Goal: Navigation & Orientation: Find specific page/section

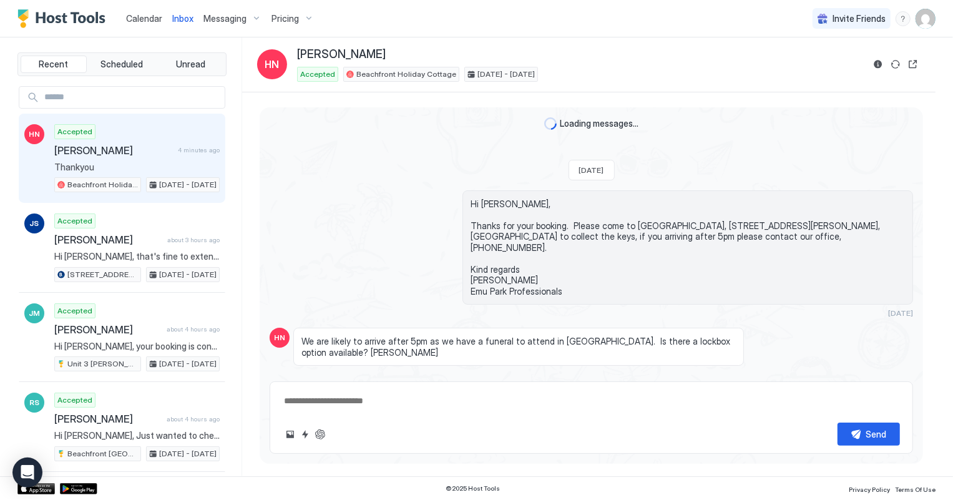
scroll to position [173, 0]
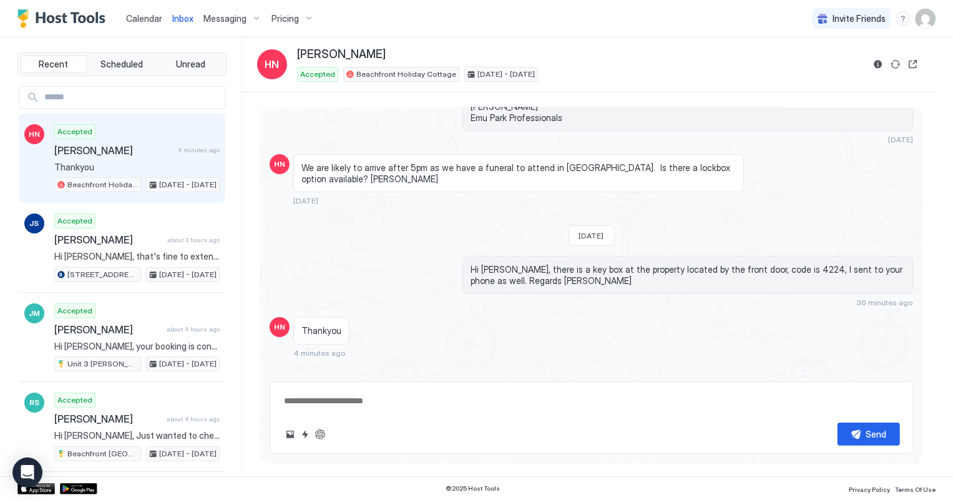
click at [125, 158] on div "Accepted [PERSON_NAME] 4 minutes ago Thankyou Beachfront Holiday Cottage [DATE]…" at bounding box center [136, 158] width 165 height 69
type textarea "*"
click at [146, 18] on span "Calendar" at bounding box center [144, 18] width 36 height 11
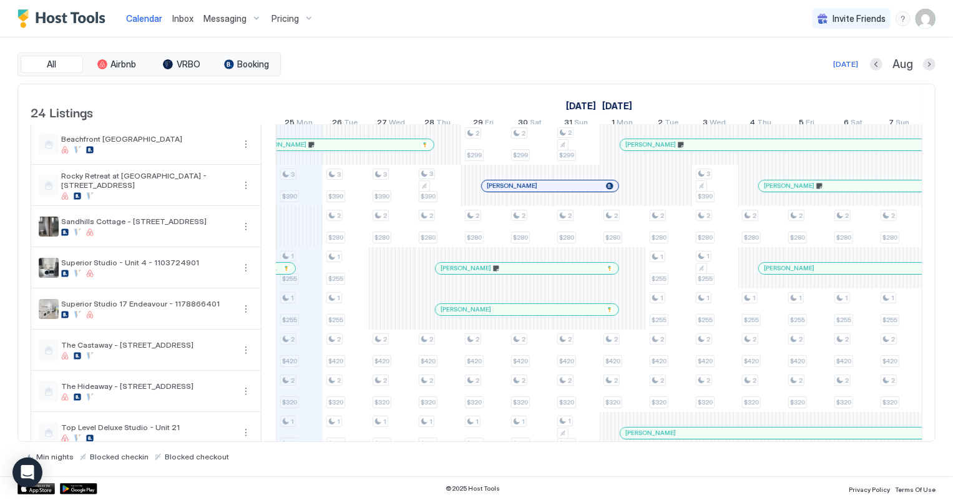
scroll to position [175, 0]
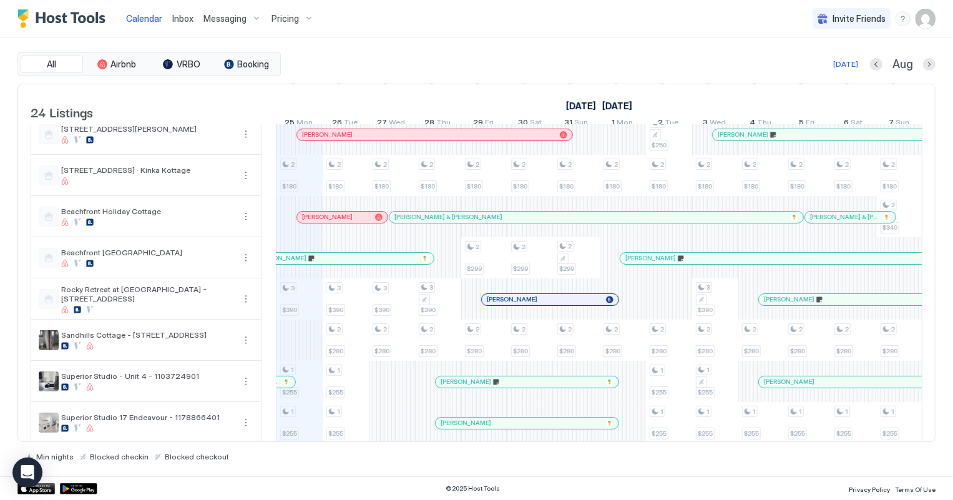
click at [185, 20] on span "Inbox" at bounding box center [182, 18] width 21 height 11
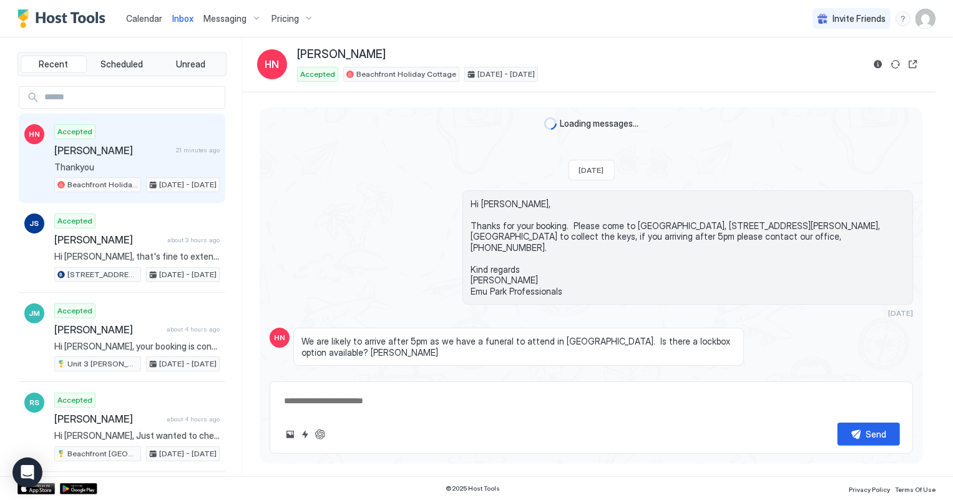
scroll to position [173, 0]
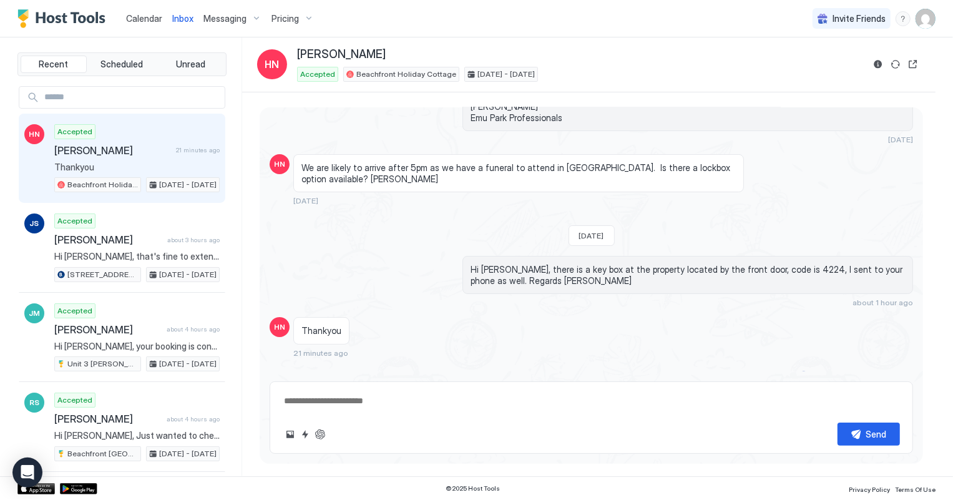
click at [145, 18] on span "Calendar" at bounding box center [144, 18] width 36 height 11
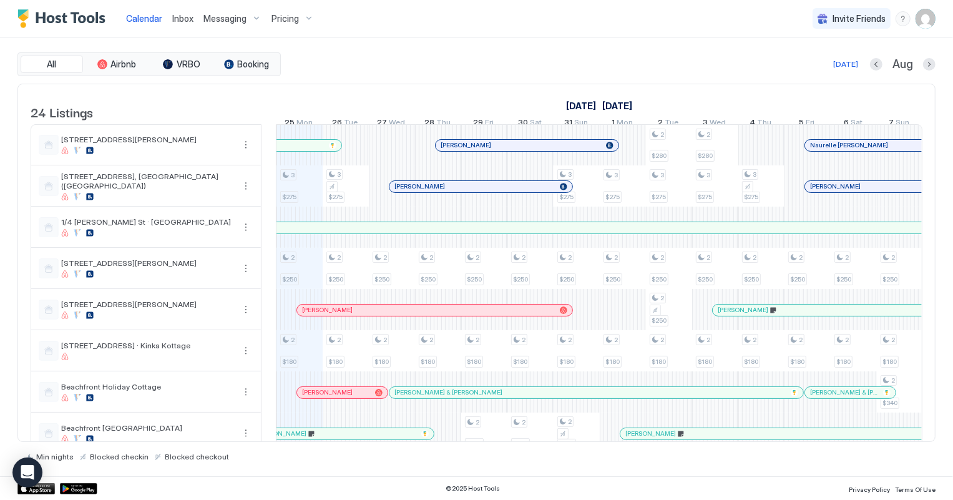
click at [181, 21] on span "Inbox" at bounding box center [182, 18] width 21 height 11
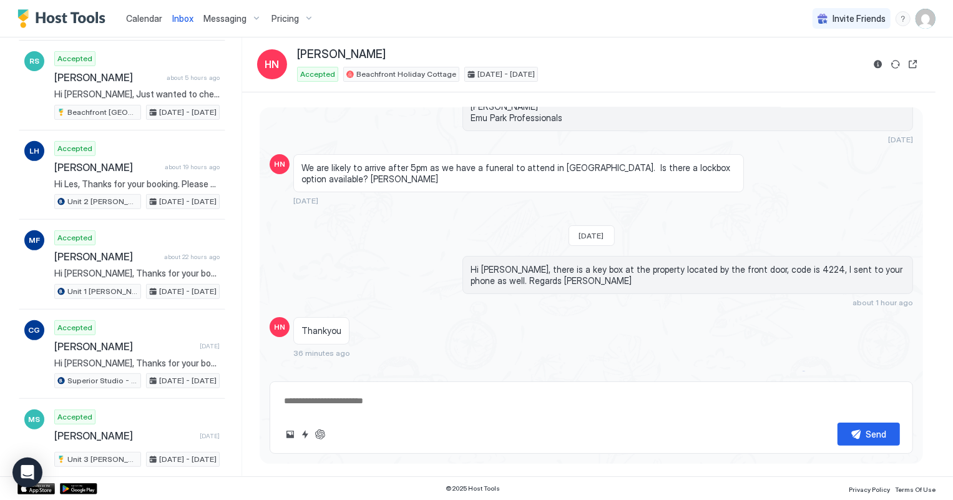
scroll to position [340, 0]
click at [144, 22] on span "Calendar" at bounding box center [144, 18] width 36 height 11
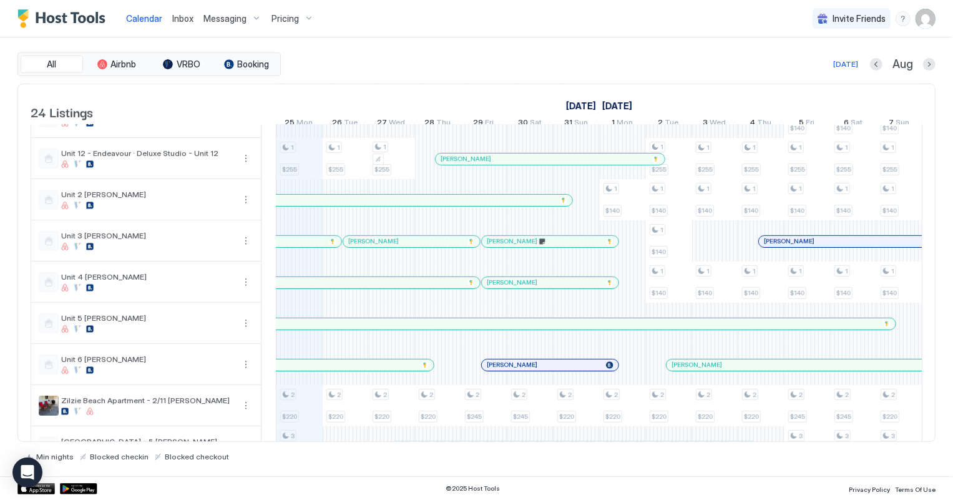
scroll to position [680, 0]
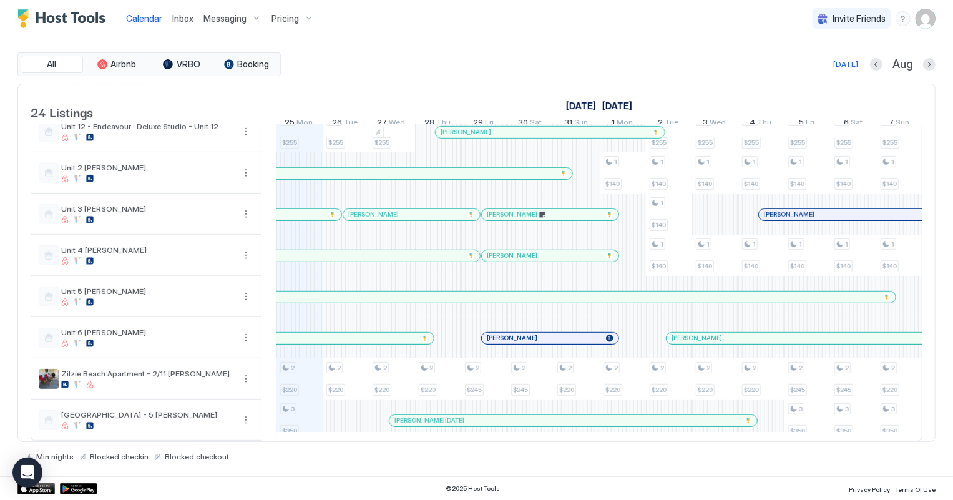
click at [186, 19] on span "Inbox" at bounding box center [182, 18] width 21 height 11
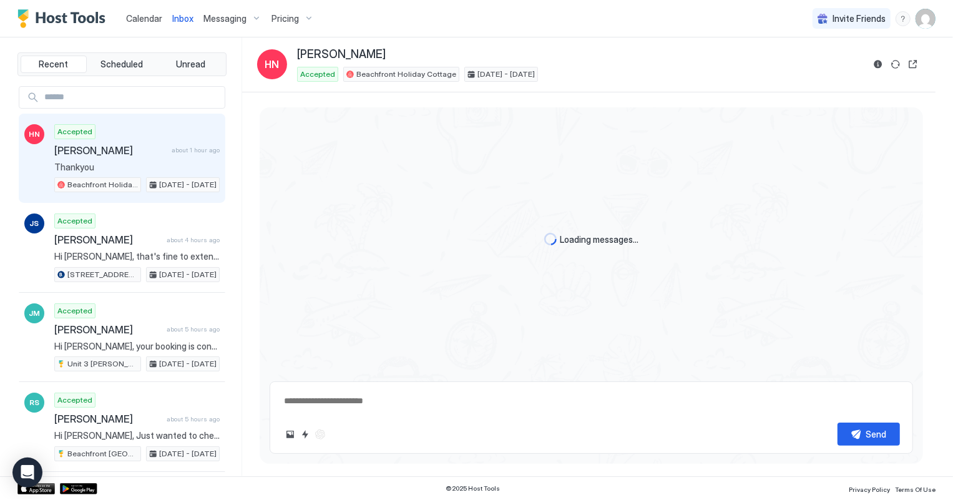
scroll to position [173, 0]
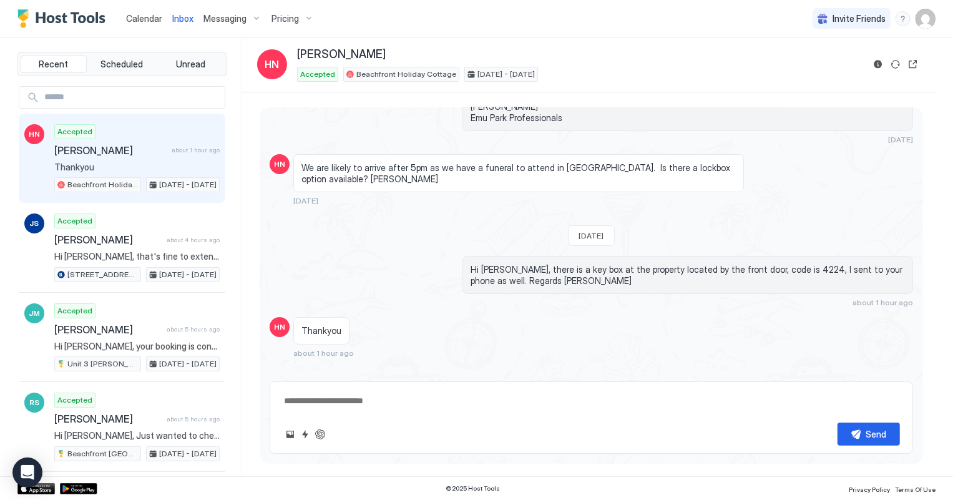
click at [155, 18] on span "Calendar" at bounding box center [144, 18] width 36 height 11
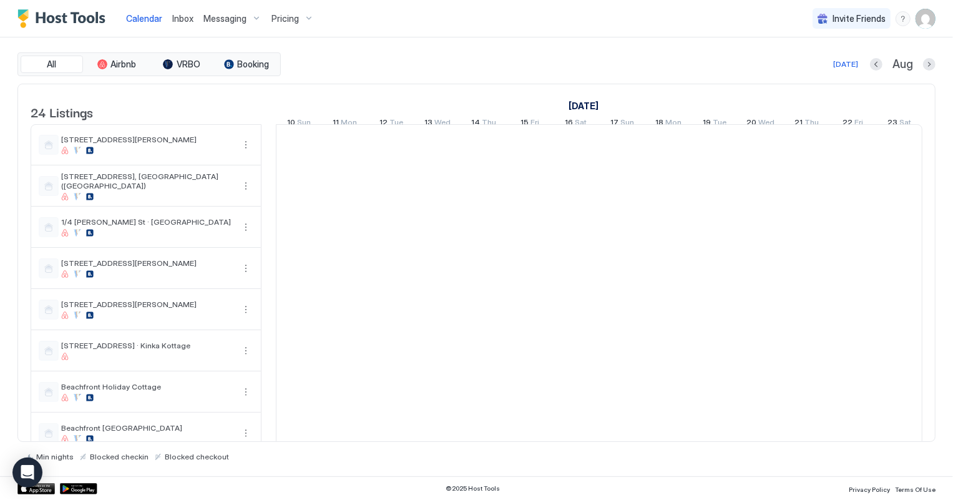
scroll to position [0, 693]
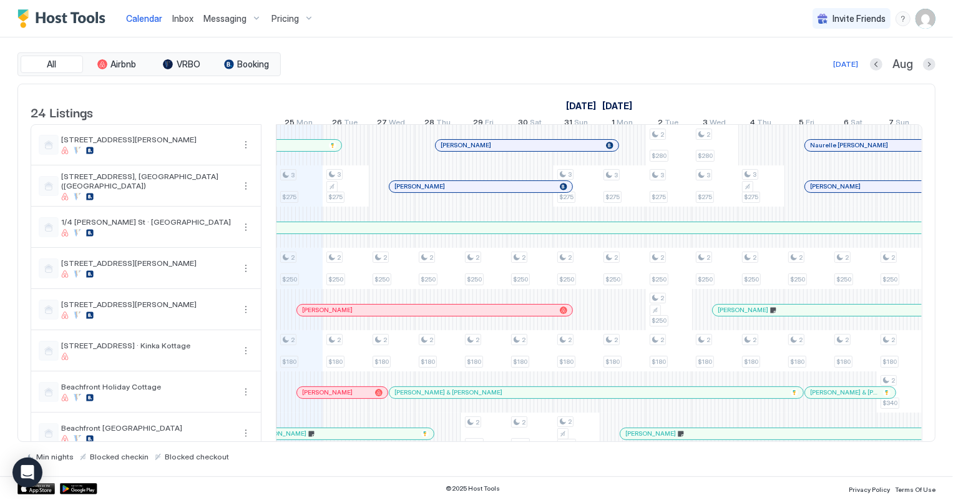
click at [184, 18] on span "Inbox" at bounding box center [182, 18] width 21 height 11
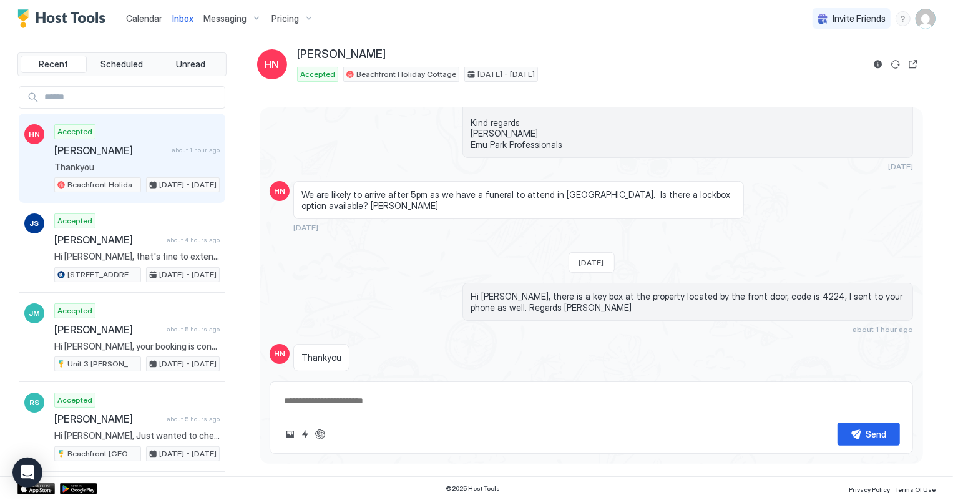
scroll to position [173, 0]
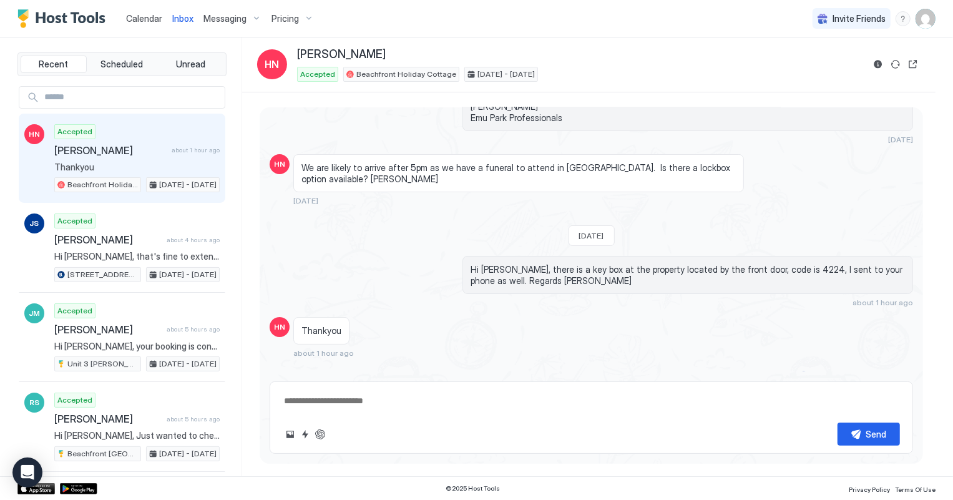
click at [140, 14] on span "Calendar" at bounding box center [144, 18] width 36 height 11
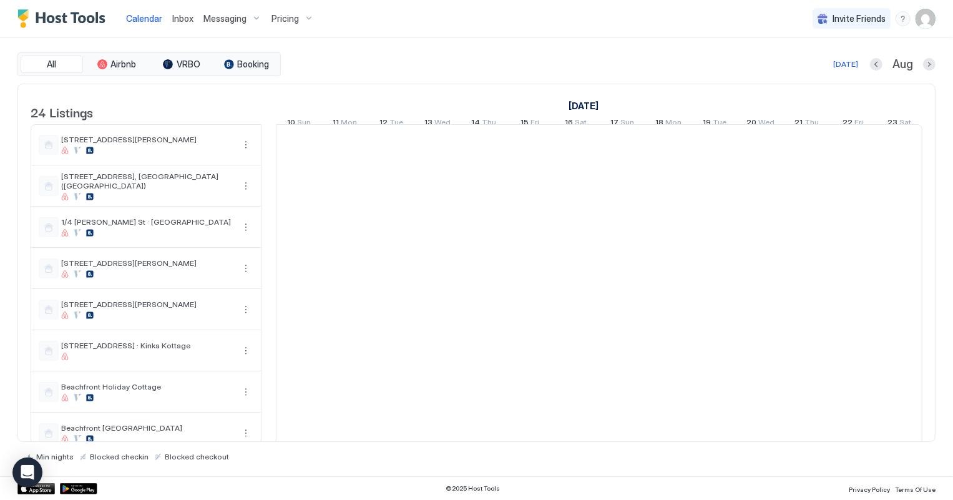
scroll to position [0, 693]
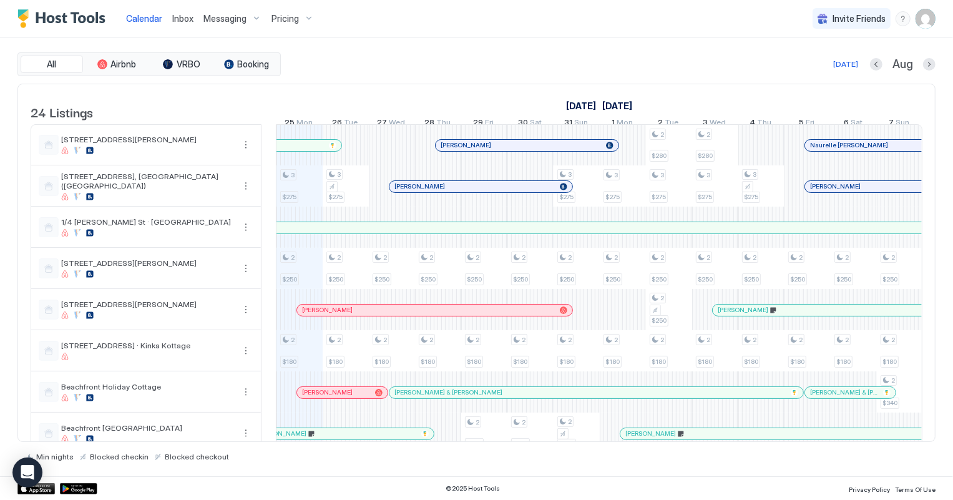
click at [181, 20] on span "Inbox" at bounding box center [182, 18] width 21 height 11
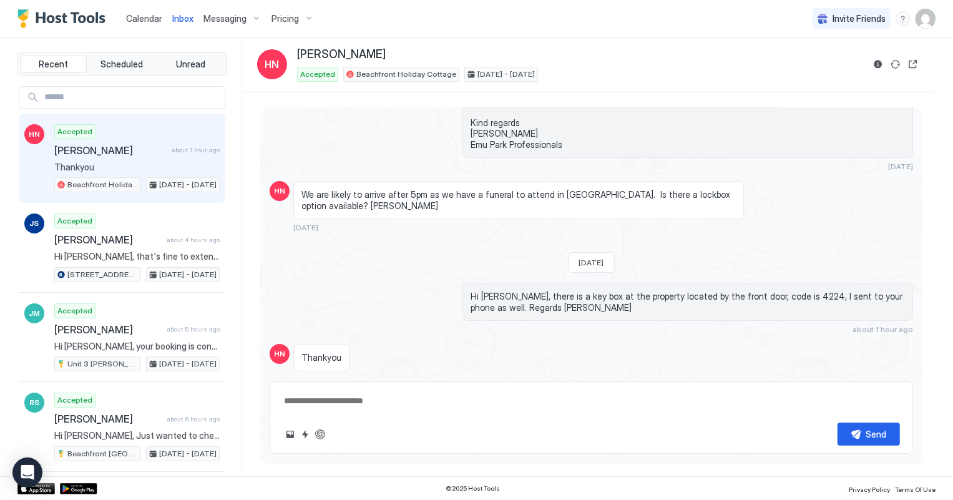
scroll to position [173, 0]
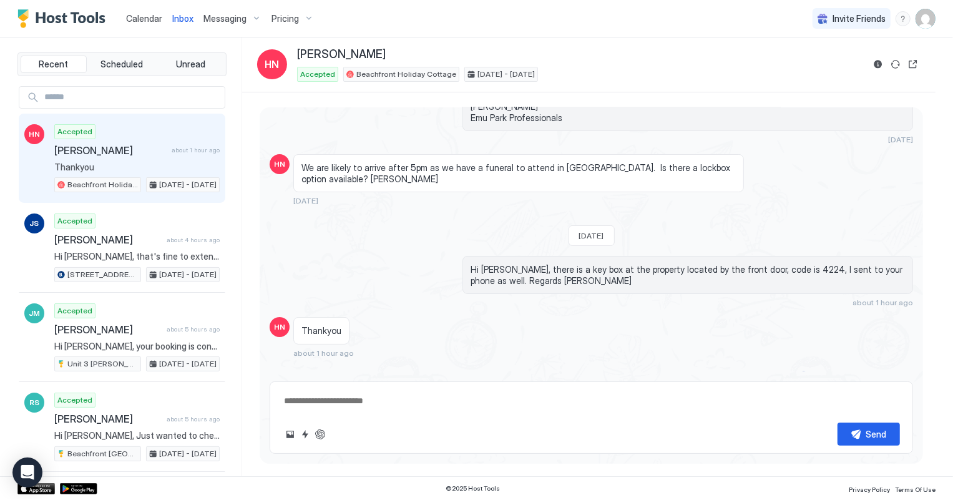
click at [147, 21] on span "Calendar" at bounding box center [144, 18] width 36 height 11
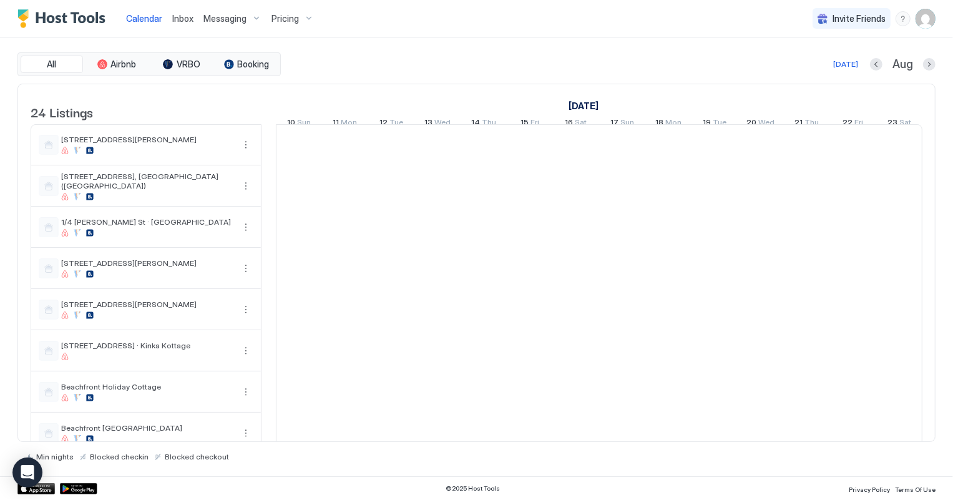
scroll to position [0, 693]
